Goal: Task Accomplishment & Management: Manage account settings

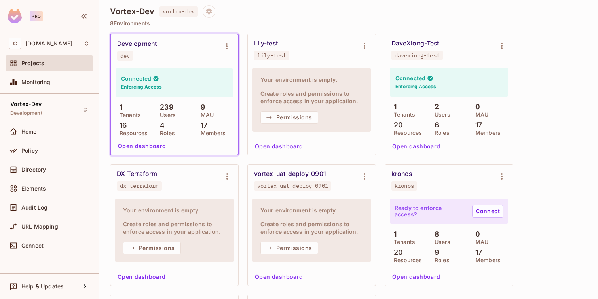
scroll to position [59, 0]
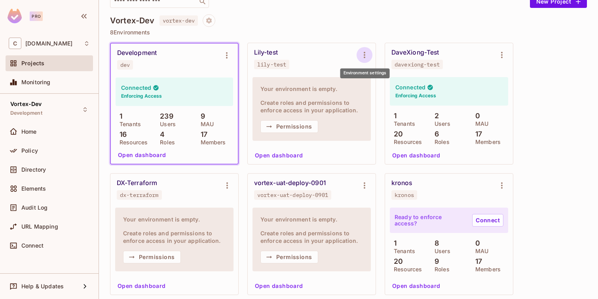
click at [364, 57] on icon "Environment settings" at bounding box center [365, 55] width 2 height 6
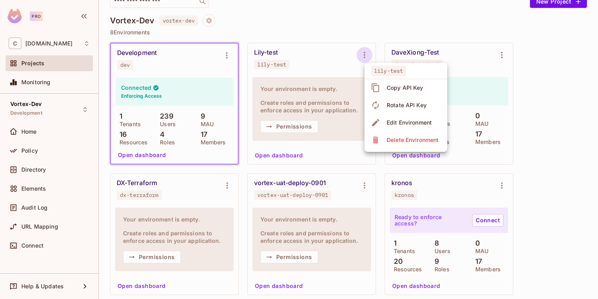
click at [333, 98] on div at bounding box center [299, 149] width 598 height 299
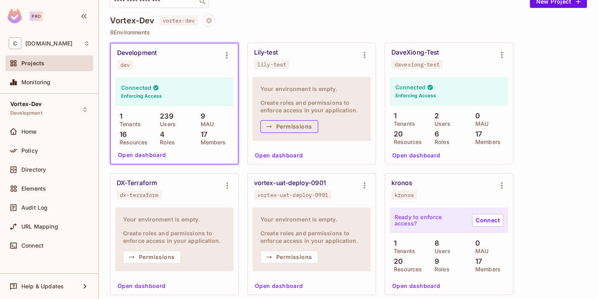
click at [292, 126] on button "Permissions" at bounding box center [289, 126] width 58 height 13
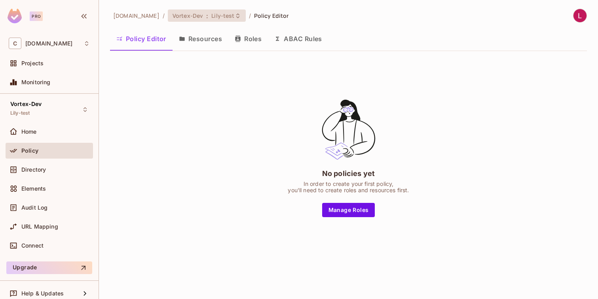
click at [203, 17] on span "Vortex-Dev" at bounding box center [188, 16] width 30 height 8
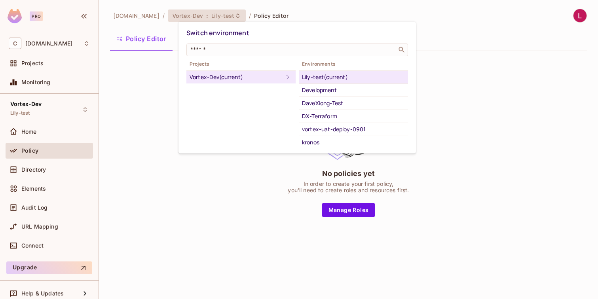
click at [202, 15] on div at bounding box center [299, 149] width 598 height 299
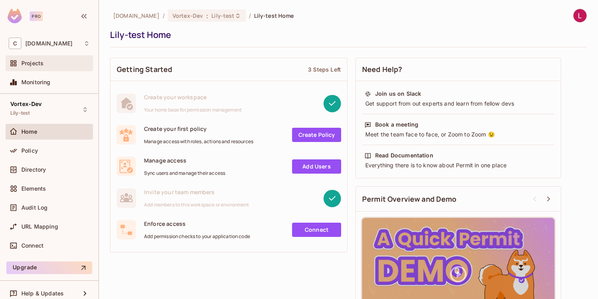
click at [31, 63] on span "Projects" at bounding box center [32, 63] width 22 height 6
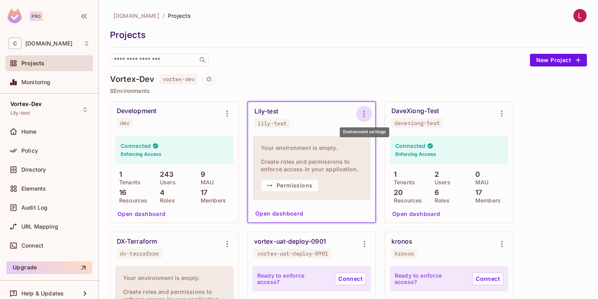
click at [365, 113] on icon "Environment settings" at bounding box center [363, 113] width 9 height 9
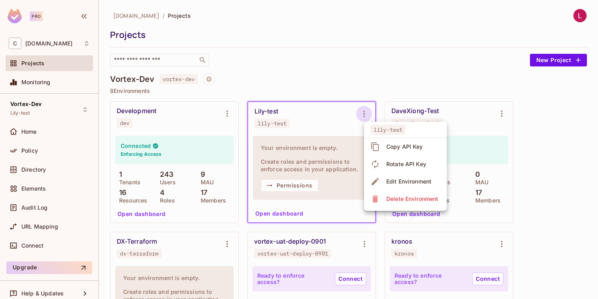
click at [382, 181] on div "Edit Environment" at bounding box center [401, 181] width 63 height 13
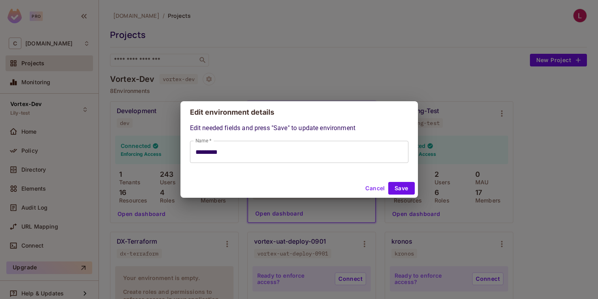
click at [376, 190] on button "Cancel" at bounding box center [375, 188] width 26 height 13
type input "*********"
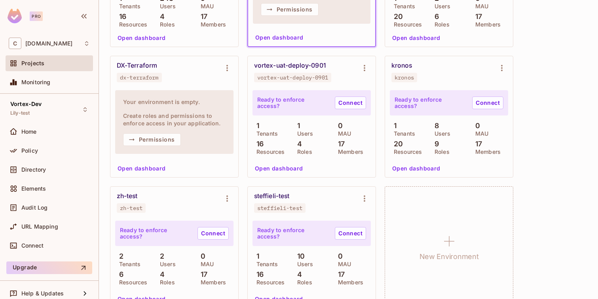
scroll to position [194, 0]
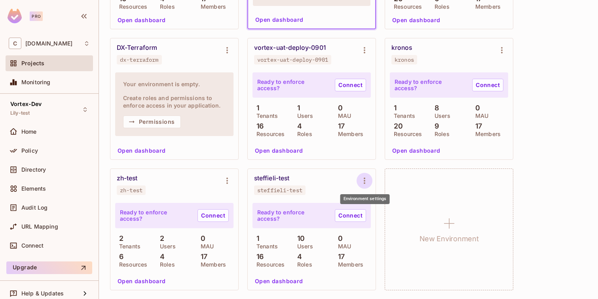
click at [364, 181] on icon "Environment settings" at bounding box center [365, 181] width 2 height 6
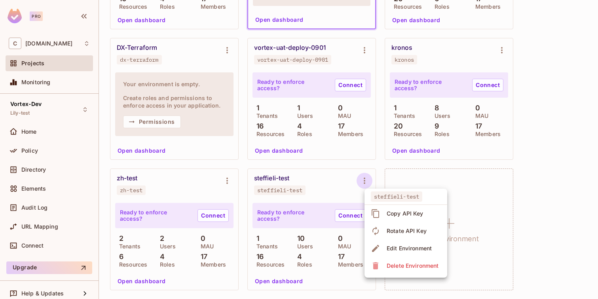
click at [553, 205] on div at bounding box center [299, 149] width 598 height 299
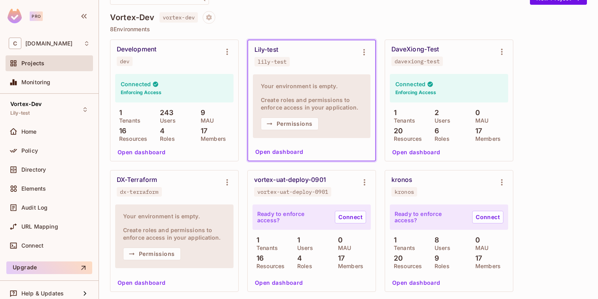
scroll to position [0, 0]
